Goal: Task Accomplishment & Management: Use online tool/utility

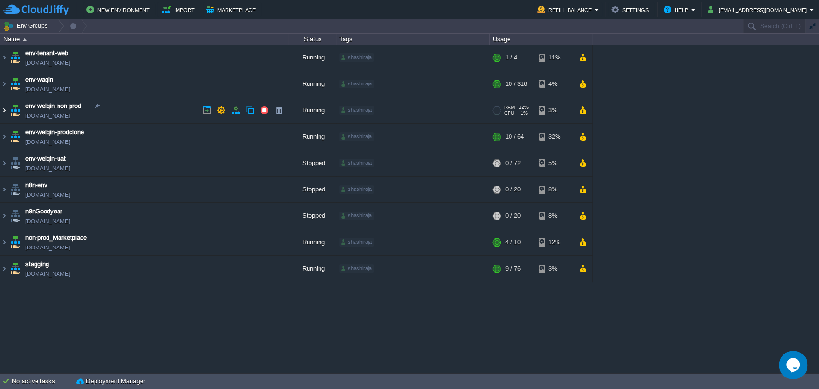
click at [6, 113] on img at bounding box center [4, 110] width 8 height 26
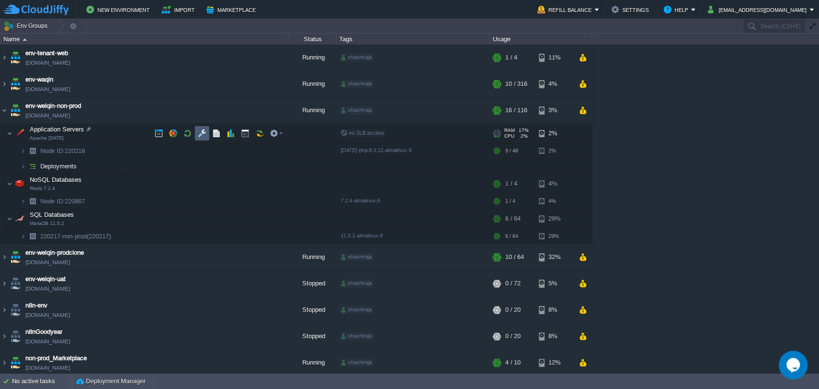
click at [195, 135] on td at bounding box center [202, 133] width 14 height 14
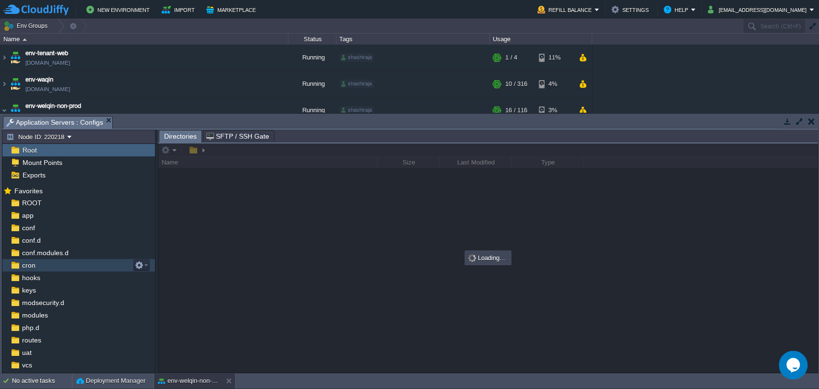
scroll to position [34, 0]
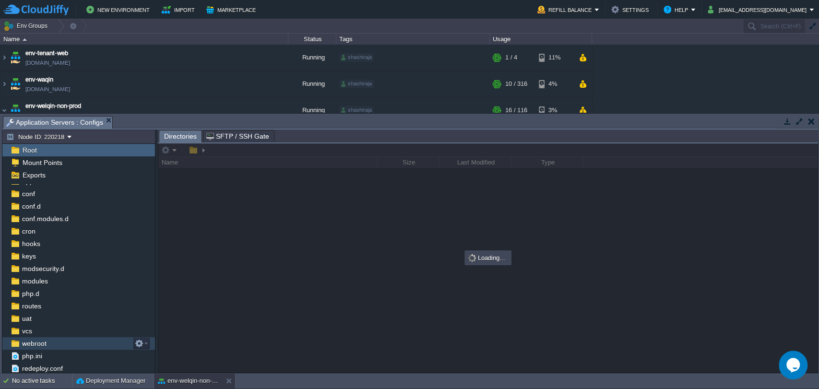
click at [40, 347] on span "webroot" at bounding box center [34, 343] width 28 height 9
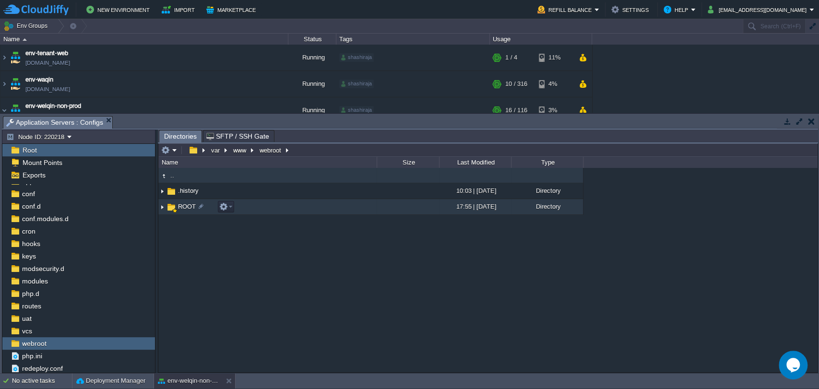
click at [185, 209] on span "ROOT" at bounding box center [187, 206] width 21 height 8
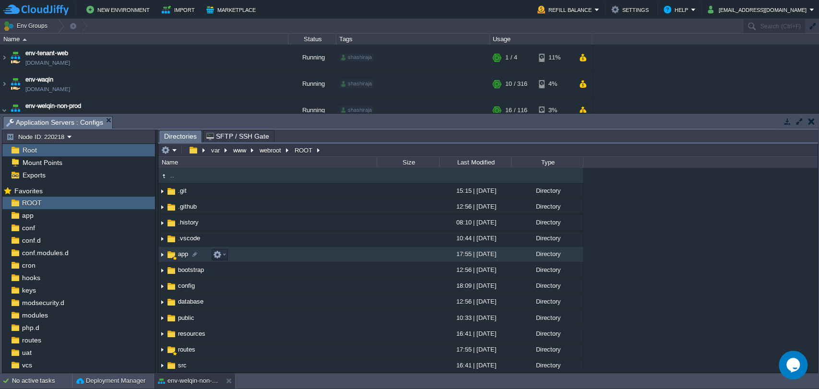
click at [182, 254] on span "app" at bounding box center [183, 254] width 13 height 8
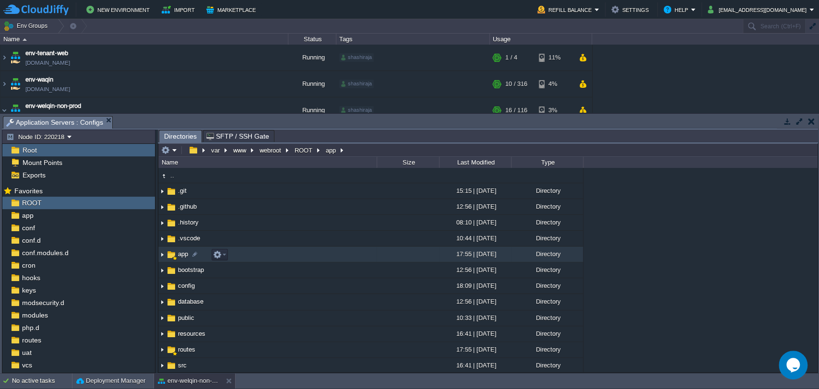
click at [182, 254] on span "app" at bounding box center [183, 254] width 13 height 8
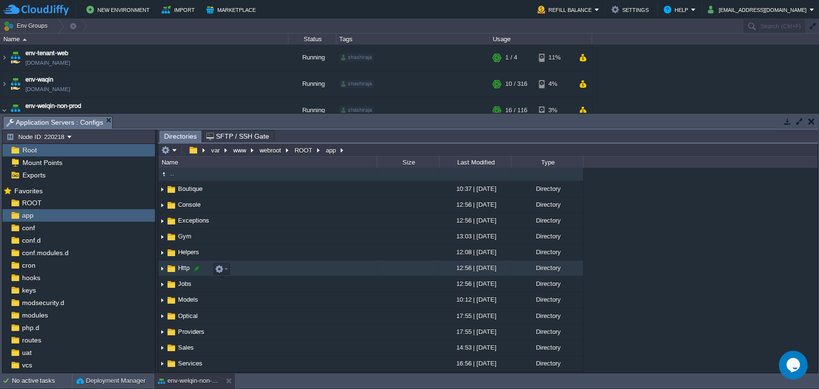
scroll to position [2, 0]
click at [184, 267] on span "Http" at bounding box center [184, 268] width 14 height 8
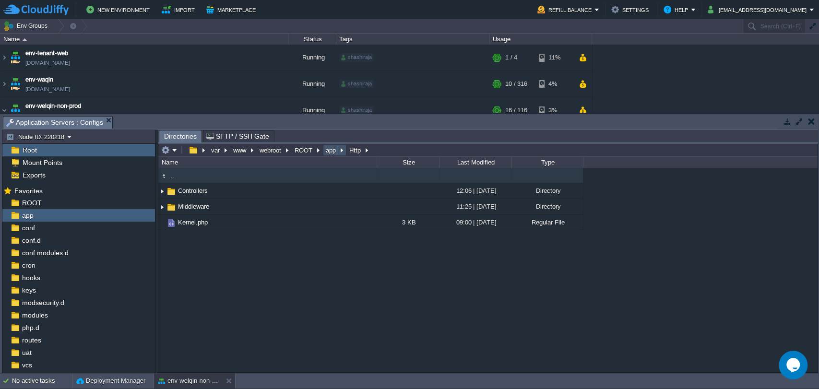
click at [333, 151] on button "app" at bounding box center [331, 150] width 14 height 9
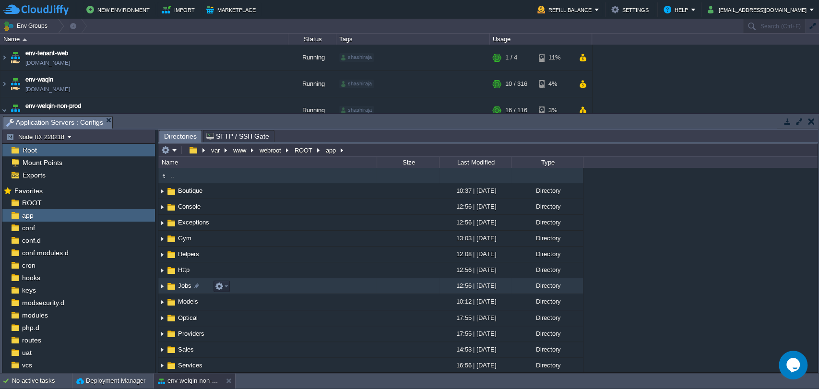
scroll to position [3, 0]
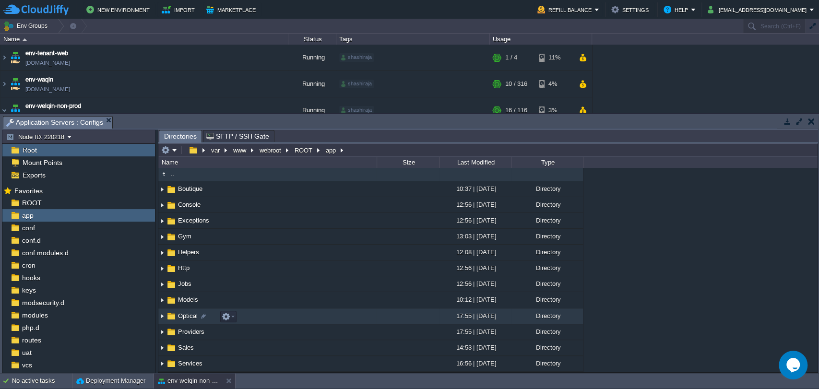
click at [186, 317] on span "Optical" at bounding box center [188, 316] width 23 height 8
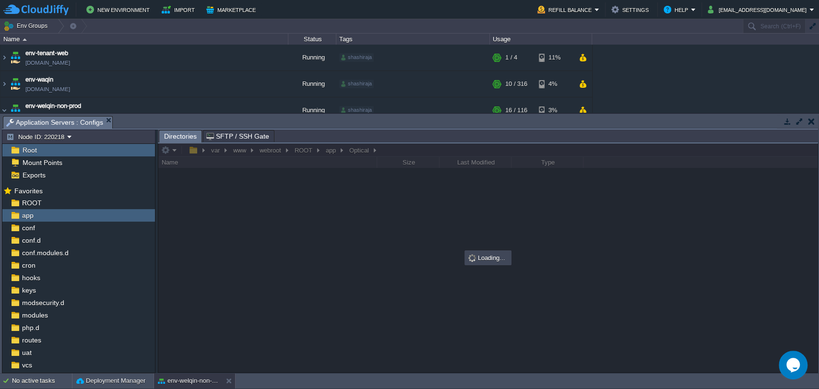
scroll to position [0, 0]
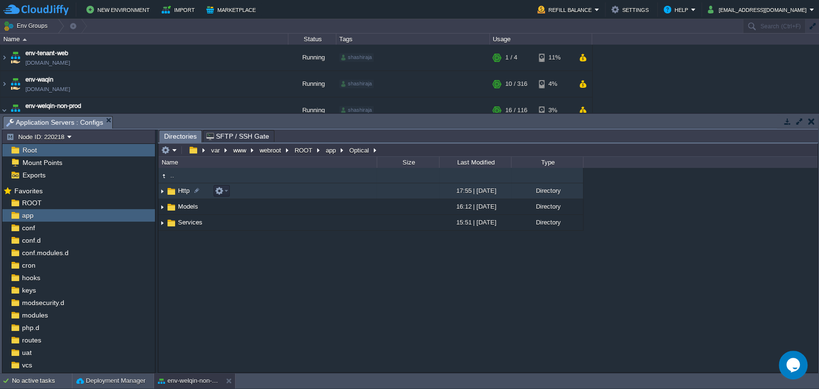
click at [183, 191] on span "Http" at bounding box center [184, 191] width 14 height 8
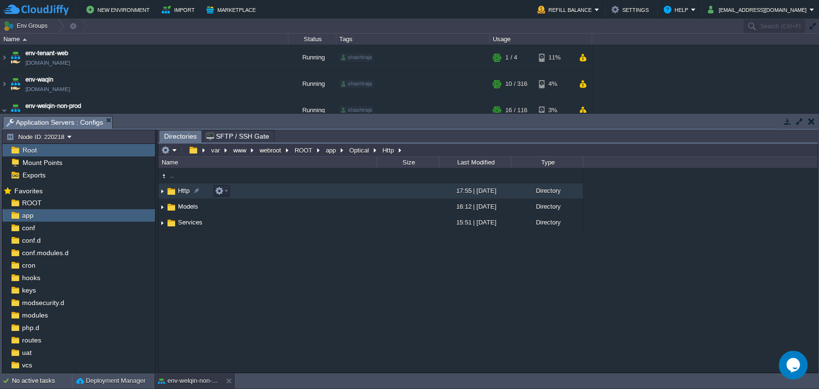
click at [183, 191] on span "Http" at bounding box center [184, 191] width 14 height 8
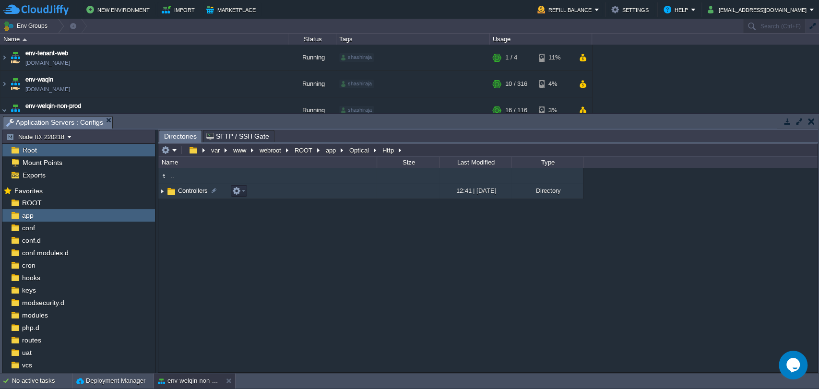
click at [187, 191] on span "Controllers" at bounding box center [193, 191] width 33 height 8
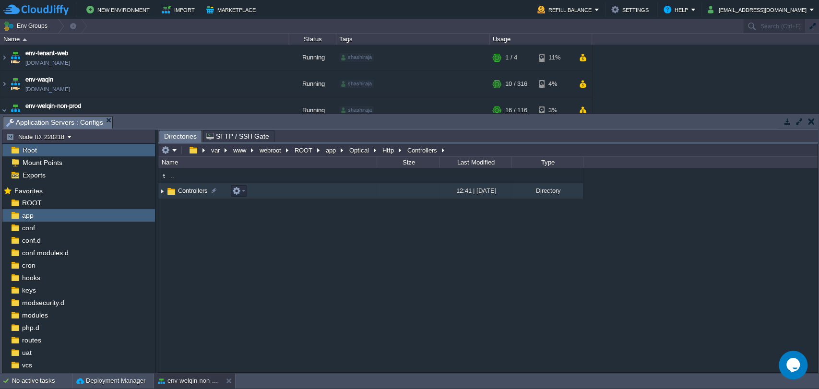
click at [188, 191] on span "Controllers" at bounding box center [193, 191] width 33 height 8
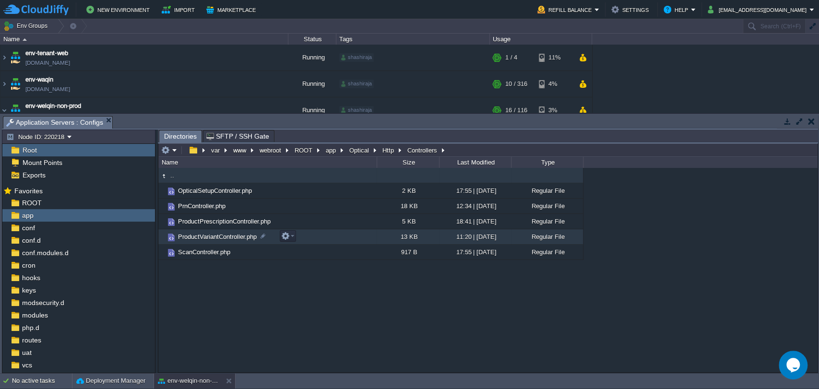
click at [210, 235] on span "ProductVariantController.php" at bounding box center [218, 237] width 82 height 8
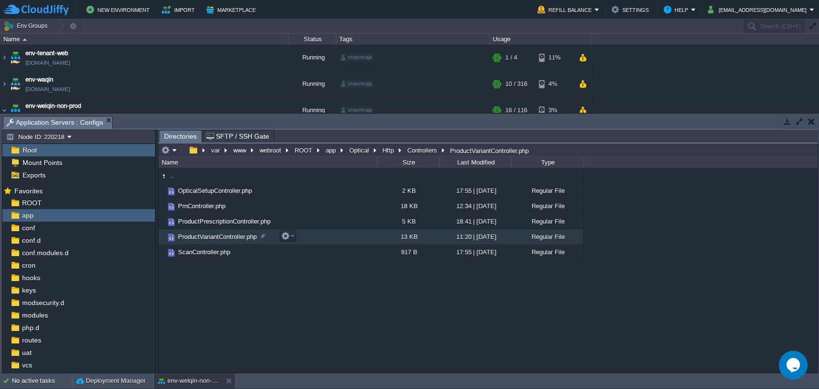
click at [210, 235] on span "ProductVariantController.php" at bounding box center [218, 237] width 82 height 8
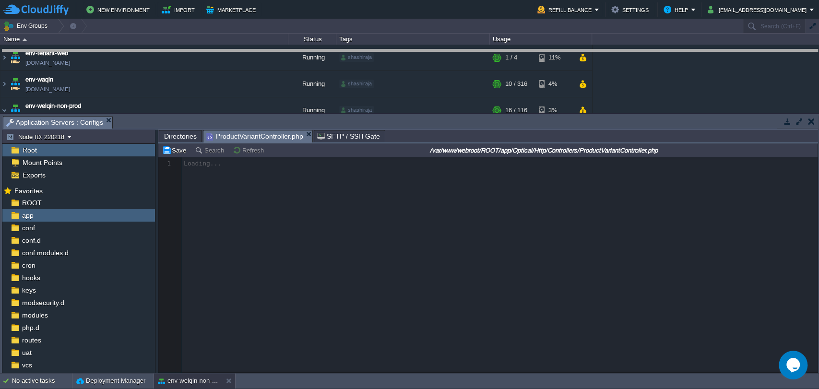
drag, startPoint x: 449, startPoint y: 128, endPoint x: 435, endPoint y: 62, distance: 67.6
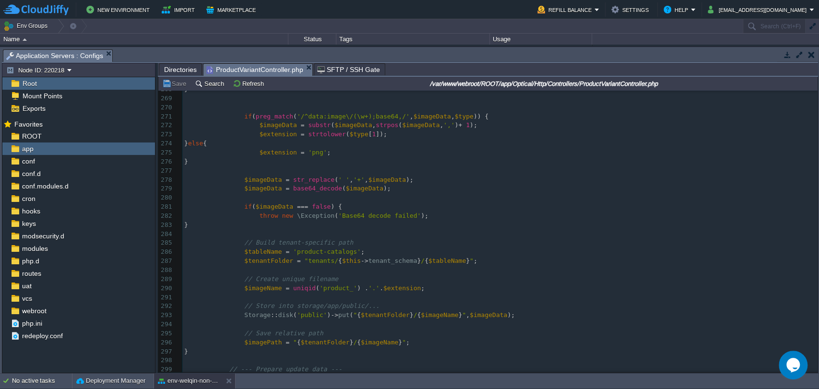
scroll to position [2526, 0]
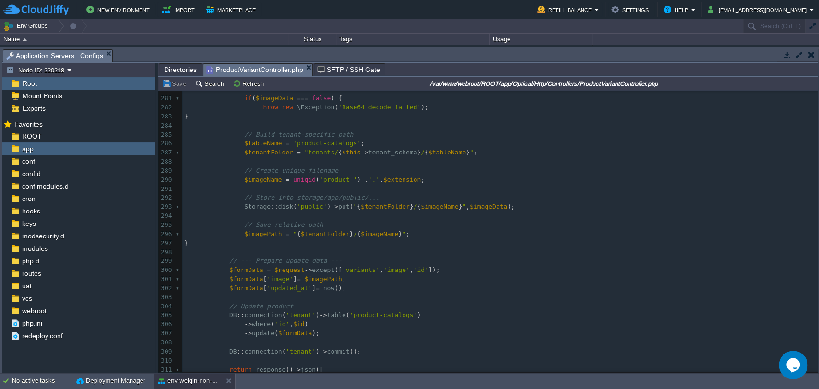
click at [264, 272] on div "325 <?php 275 $extension = 'png' ; 276 } 277 278 $imageData = str_replace ( ' '…" at bounding box center [499, 270] width 635 height 461
click at [241, 273] on span "$formData" at bounding box center [246, 269] width 34 height 7
type textarea "$formData = $request->except(['variants',"
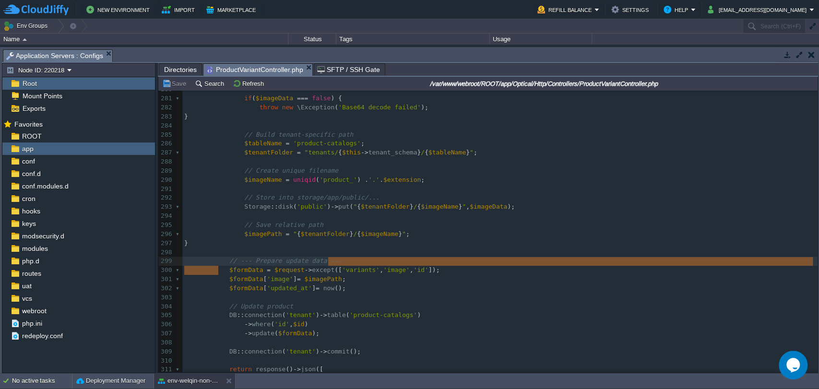
type textarea "$formData = $request->except(['variants', 'image', 'id']);"
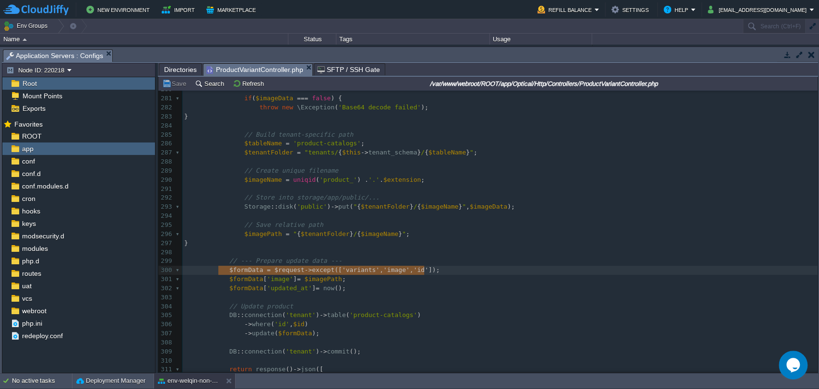
drag, startPoint x: 218, startPoint y: 271, endPoint x: 435, endPoint y: 267, distance: 217.4
paste textarea
click at [435, 267] on div "xxxxxxxxxx <?php 270 271 if ( preg_match ( '/^data:image\/(\w+);base64,/' , $im…" at bounding box center [499, 248] width 635 height 506
type textarea "$formData = $request->except(['variants', 'image', 'id', 'isImgDeleted']);"
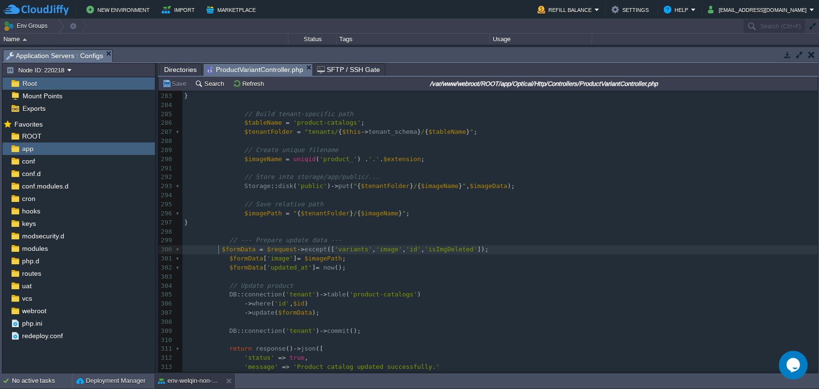
click at [218, 252] on div "xxxxxxxxxx <?php 270 271 if ( preg_match ( '/^data:image\/(\w+);base64,/' , $im…" at bounding box center [499, 227] width 635 height 506
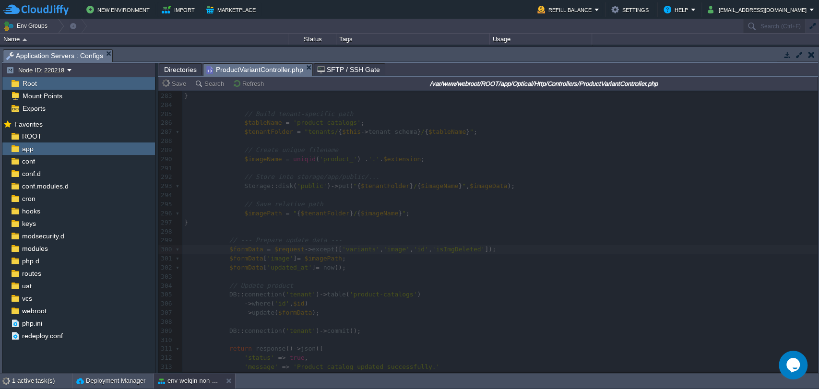
click at [440, 250] on div at bounding box center [487, 232] width 659 height 282
click at [440, 250] on span "'isImgDeleted'" at bounding box center [458, 249] width 53 height 7
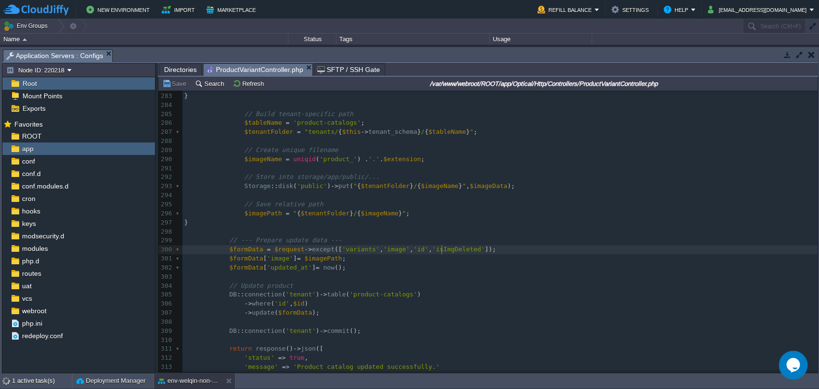
type textarea "isImgDeleted"
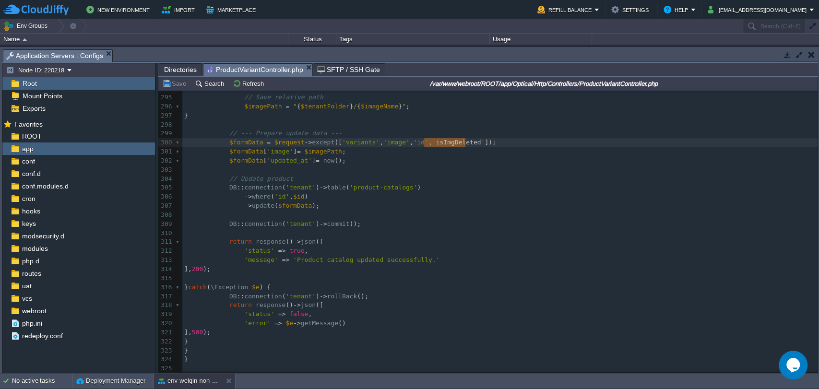
click at [463, 158] on pre "$formData [ 'updated_at' ] = now ();" at bounding box center [499, 160] width 635 height 9
type textarea "$formData = $request->except(['variants', 'image', 'id']);"
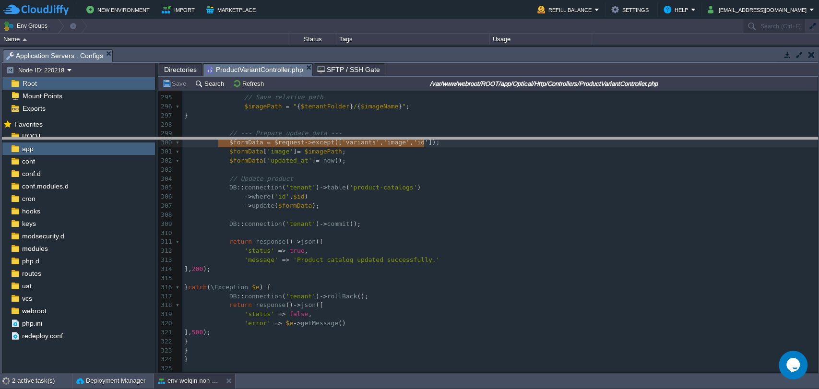
drag, startPoint x: 599, startPoint y: 48, endPoint x: 605, endPoint y: 153, distance: 104.3
click at [605, 153] on body "New Environment Import Marketplace Bonus ₹0.00 Upgrade Account Refill Balance S…" at bounding box center [409, 194] width 819 height 389
